Goal: Information Seeking & Learning: Learn about a topic

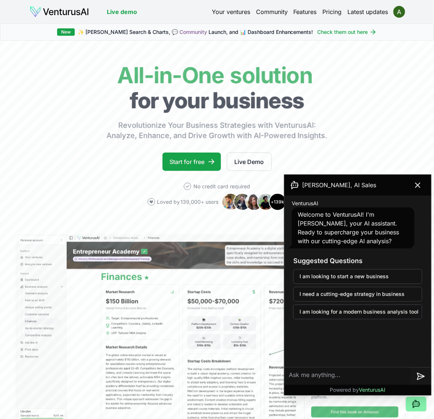
click at [242, 15] on link "Your ventures" at bounding box center [231, 11] width 38 height 9
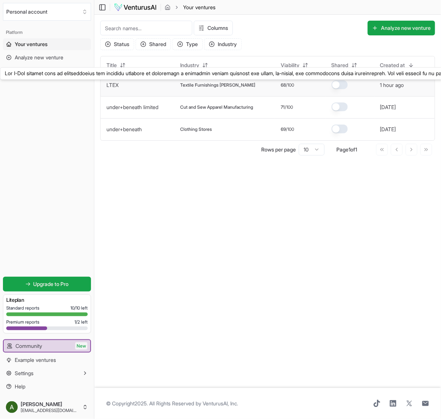
click at [115, 82] on link "LTEX" at bounding box center [112, 85] width 12 height 6
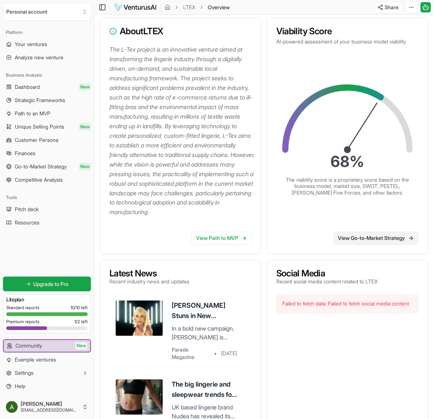
scroll to position [91, 0]
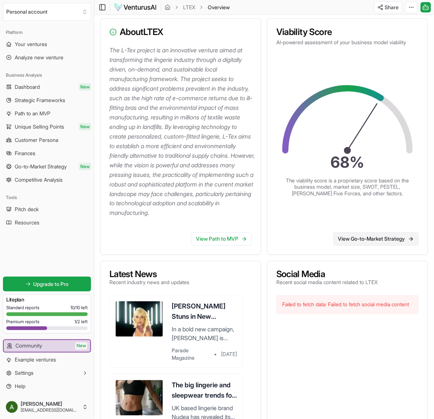
click at [385, 246] on link "View Go-to-Market Strategy" at bounding box center [375, 238] width 85 height 13
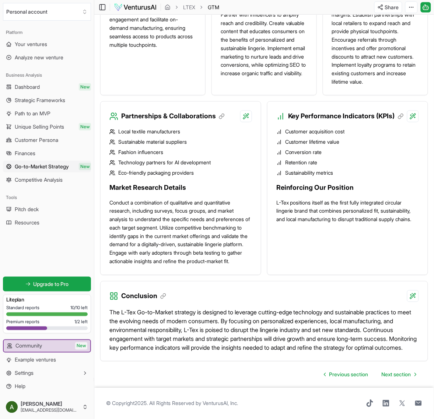
scroll to position [782, 0]
click at [38, 126] on span "Unique Selling Points" at bounding box center [39, 126] width 49 height 7
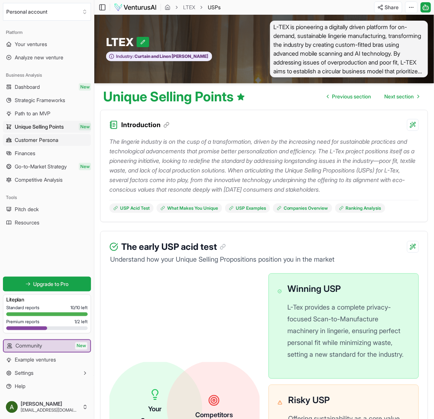
click at [43, 141] on span "Customer Persona" at bounding box center [36, 139] width 43 height 7
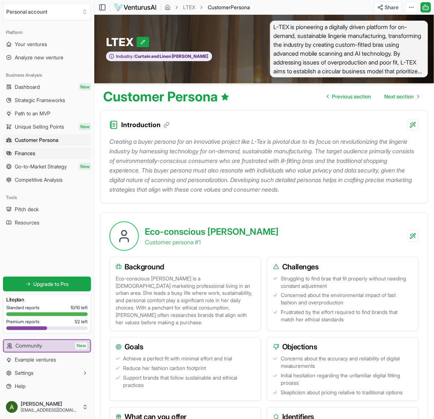
click at [43, 158] on link "Finances" at bounding box center [47, 153] width 88 height 12
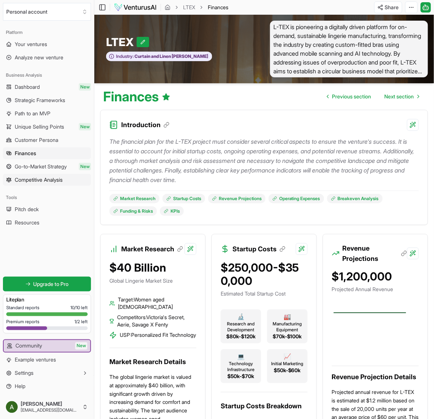
click at [49, 179] on span "Competitive Analysis" at bounding box center [39, 179] width 48 height 7
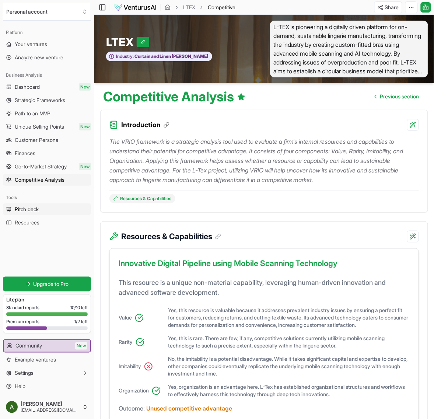
click at [48, 213] on link "Pitch deck" at bounding box center [47, 209] width 88 height 12
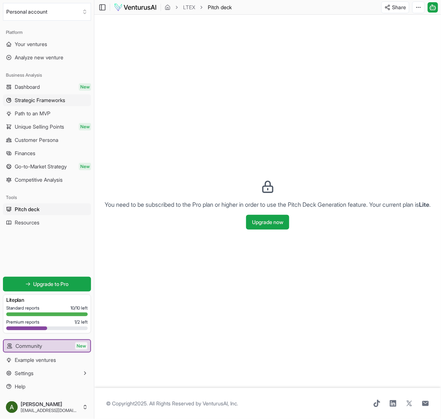
click at [30, 95] on link "Strategic Frameworks" at bounding box center [47, 100] width 88 height 12
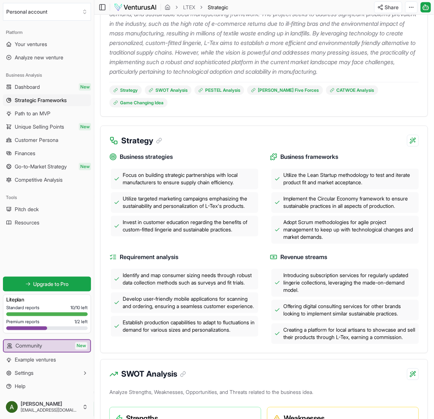
scroll to position [137, 0]
click at [158, 144] on icon at bounding box center [159, 140] width 7 height 7
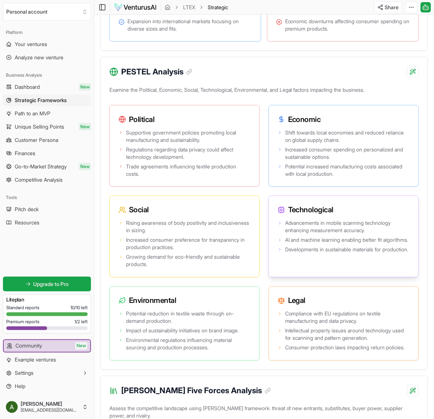
scroll to position [667, 0]
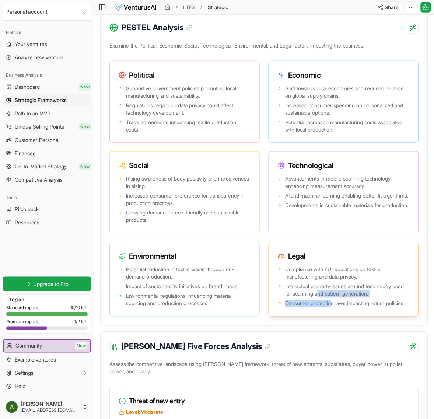
click at [334, 307] on ul "Compliance with EU regulations on textile manufacturing and data privacy. Intel…" at bounding box center [344, 286] width 132 height 41
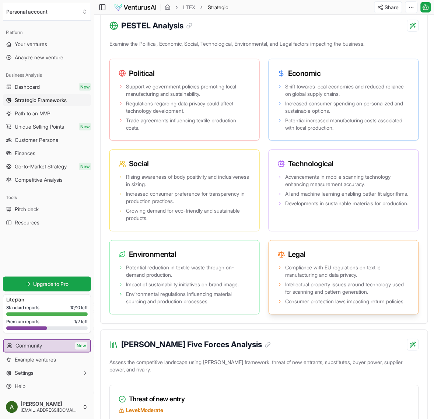
click at [364, 305] on ul "Compliance with EU regulations on textile manufacturing and data privacy. Intel…" at bounding box center [344, 284] width 132 height 41
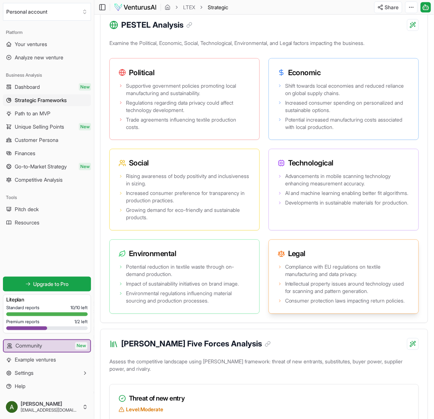
click at [322, 305] on span "Consumer protection laws impacting return policies." at bounding box center [345, 300] width 120 height 7
click at [279, 303] on icon at bounding box center [280, 301] width 4 height 4
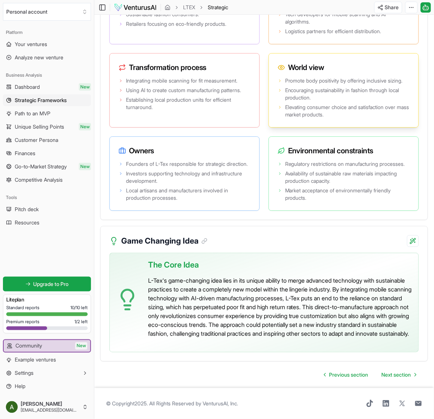
scroll to position [1619, 0]
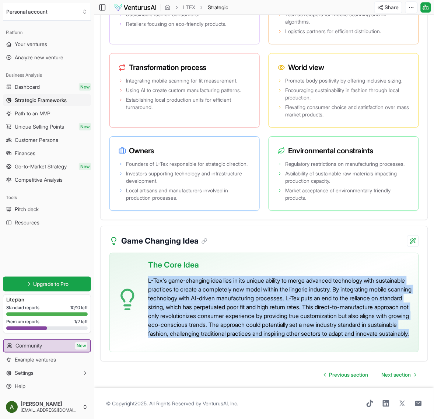
drag, startPoint x: 148, startPoint y: 272, endPoint x: 333, endPoint y: 338, distance: 195.6
click at [333, 339] on div "The Core Idea L-Tex's game-changing idea lies in its unique ability to merge ad…" at bounding box center [280, 299] width 265 height 93
copy p "L-Tex's game-changing idea lies in its unique ability to merge advanced technol…"
click at [368, 326] on p "L-Tex's game-changing idea lies in its unique ability to merge advanced technol…" at bounding box center [280, 307] width 265 height 62
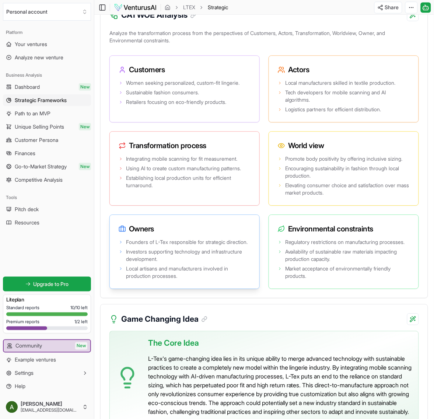
scroll to position [1482, 0]
click at [120, 246] on li "Founders of L-Tex responsible for strategic direction." at bounding box center [185, 242] width 132 height 7
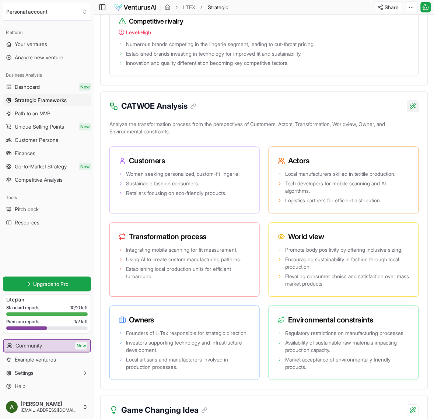
scroll to position [1390, 0]
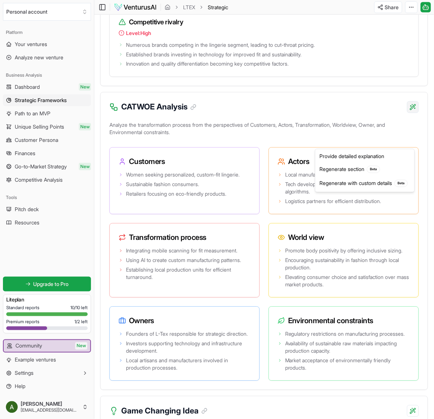
click at [389, 156] on div "Provide detailed explanation" at bounding box center [365, 157] width 96 height 12
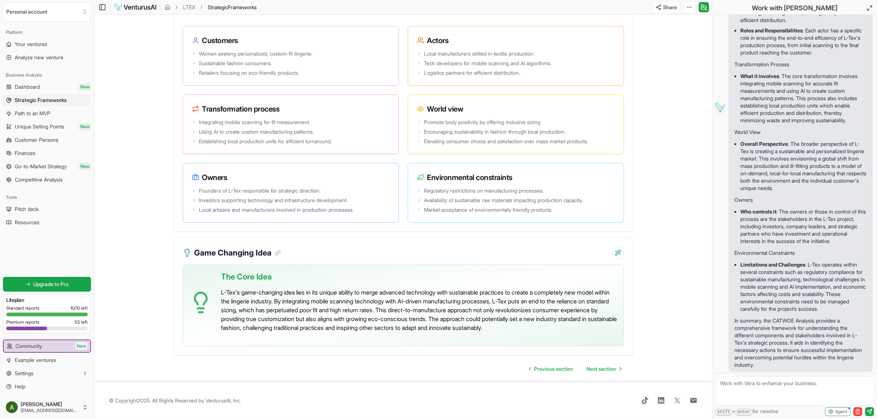
scroll to position [1134, 0]
click at [434, 8] on icon at bounding box center [870, 8] width 6 height 6
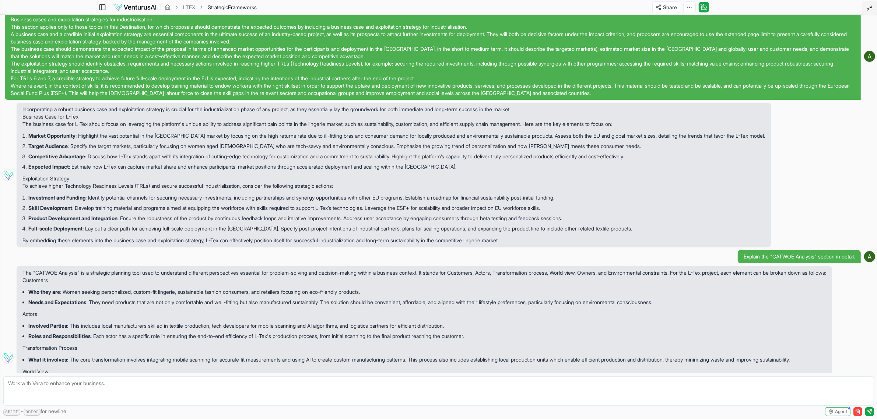
scroll to position [19, 0]
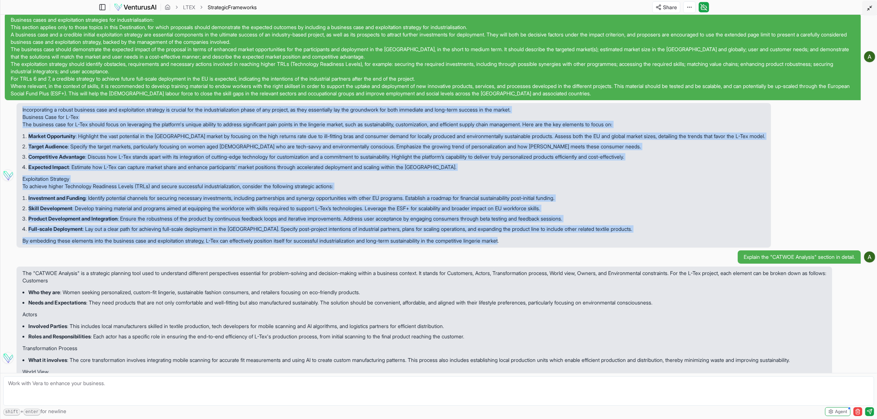
drag, startPoint x: 529, startPoint y: 241, endPoint x: 12, endPoint y: 106, distance: 533.8
click at [12, 106] on div "Incorporating a robust business case and exploitation strategy is crucial for t…" at bounding box center [439, 175] width 874 height 144
copy div "Incorporating a robust business case and exploitation strategy is crucial for t…"
click at [229, 188] on p "To achieve higher Technology Readiness Levels (TRLs) and secure successful indu…" at bounding box center [393, 186] width 743 height 7
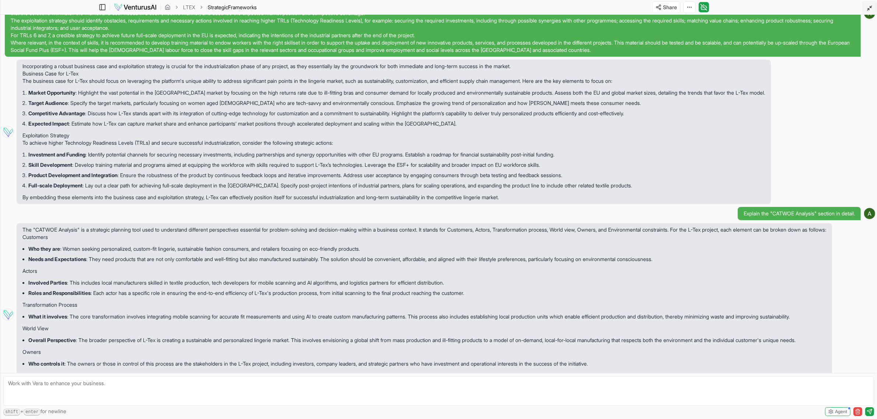
scroll to position [111, 0]
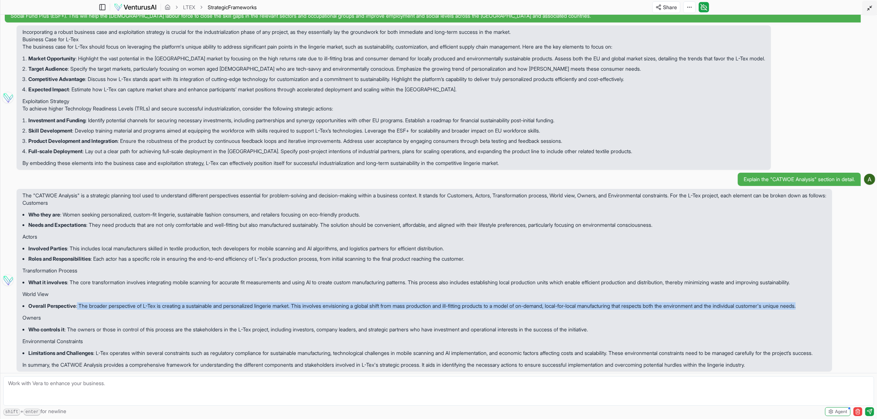
drag, startPoint x: 78, startPoint y: 299, endPoint x: 848, endPoint y: 298, distance: 769.2
click at [434, 301] on li "Overall Perspective : The broader perspective of L-Tex is creating a sustainabl…" at bounding box center [427, 306] width 798 height 10
copy li "The broader perspective of L-Tex is creating a sustainable and personalized lin…"
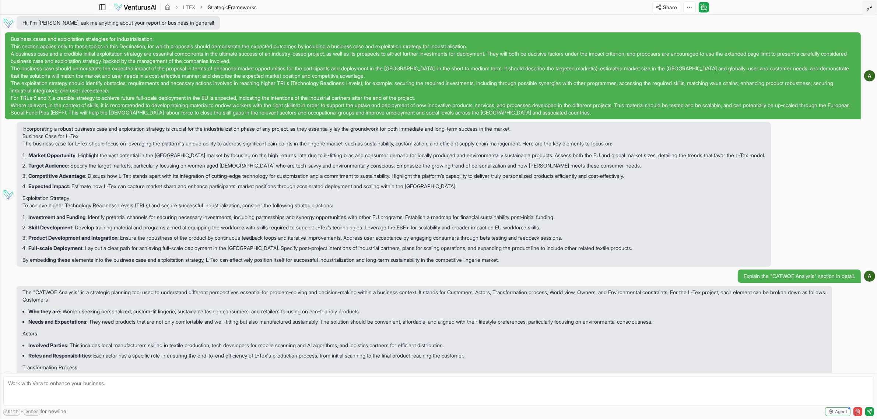
scroll to position [1102, 0]
click at [434, 6] on icon at bounding box center [870, 8] width 6 height 6
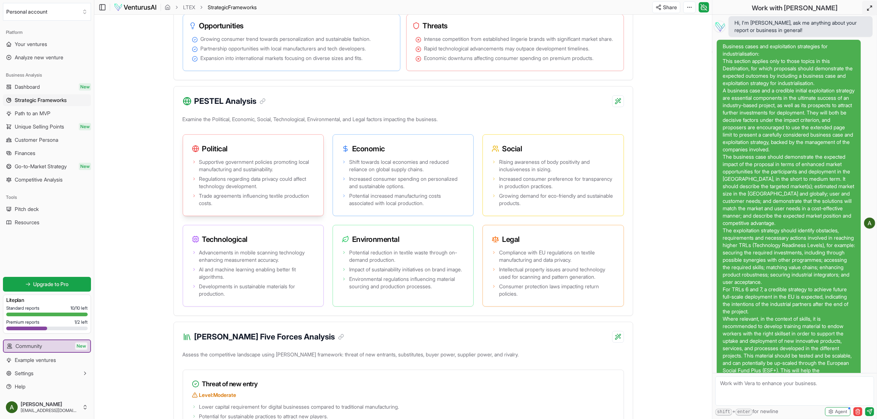
click at [263, 190] on span "Regulations regarding data privacy could affect technology development." at bounding box center [256, 182] width 115 height 15
click at [434, 122] on div "PESTEL Analysis Examine the Political, Economic, Social, Technological, Environ…" at bounding box center [404, 200] width 460 height 230
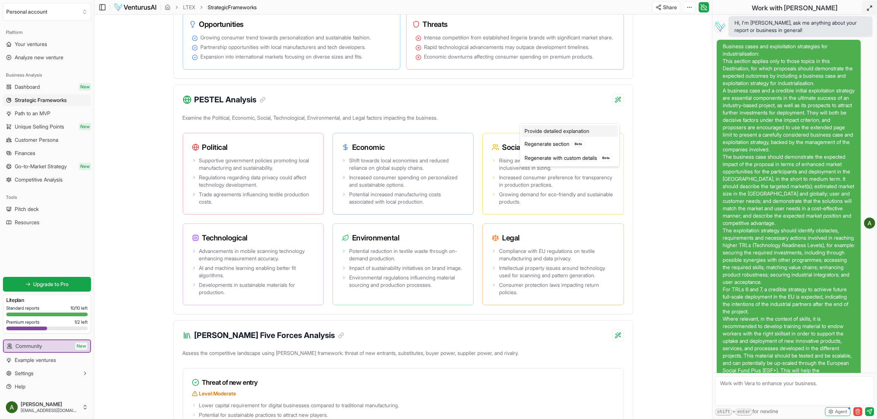
click at [434, 129] on div "Provide detailed explanation" at bounding box center [570, 131] width 96 height 12
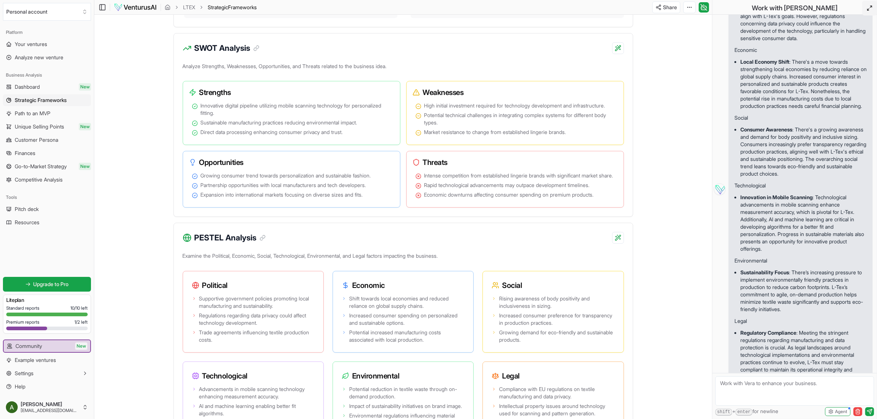
scroll to position [1528, 0]
click at [434, 7] on icon at bounding box center [870, 8] width 6 height 6
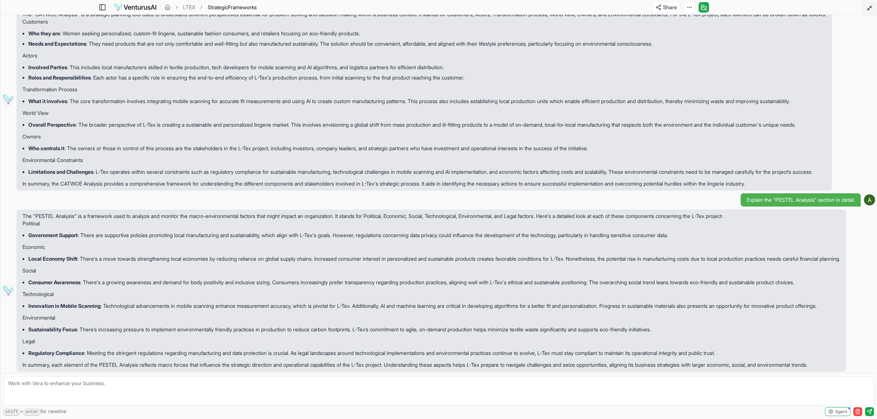
scroll to position [413, 0]
